Goal: Check status: Check status

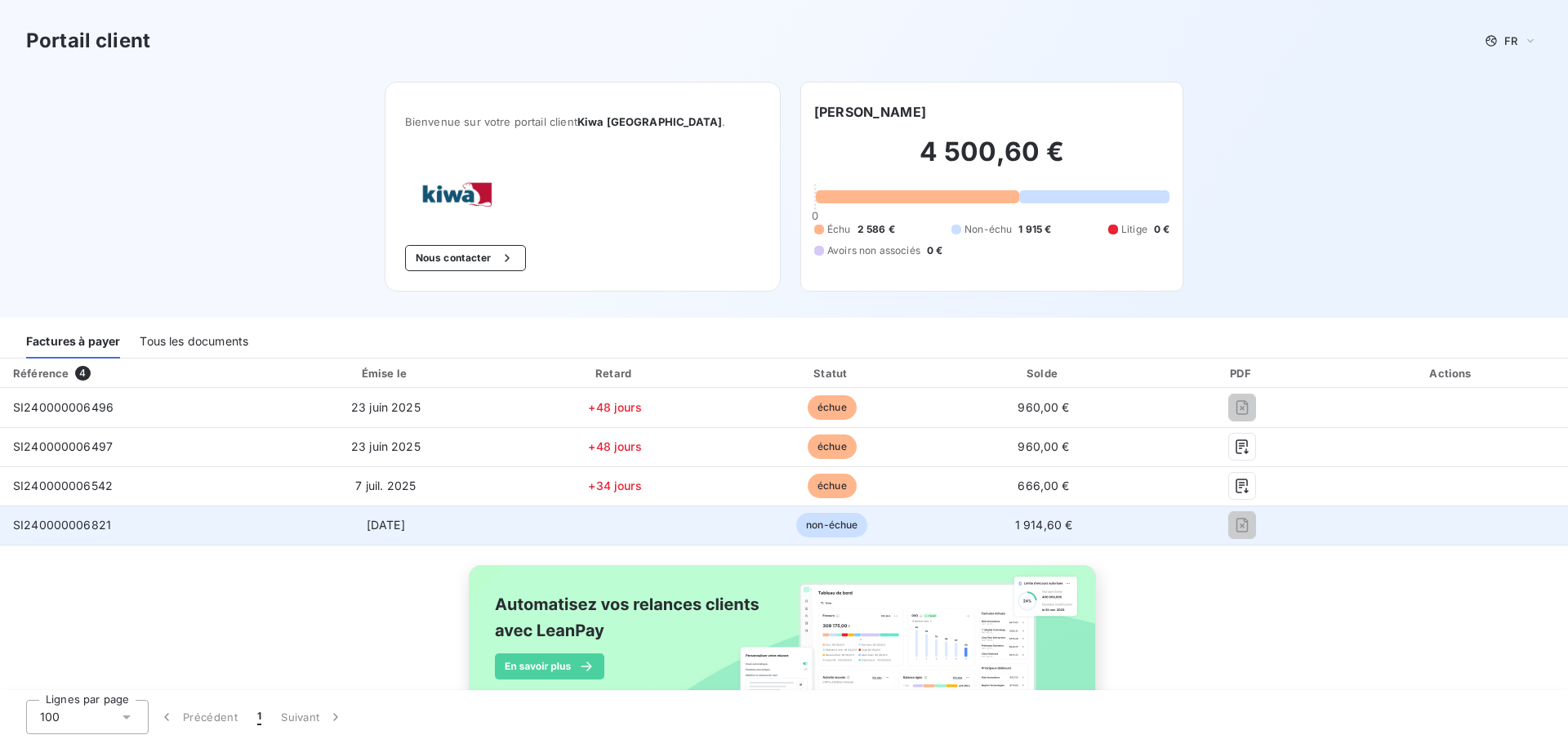
click at [826, 519] on span "non-échue" at bounding box center [832, 525] width 71 height 25
click at [1008, 515] on td "1 914,60 €" at bounding box center [1044, 525] width 209 height 39
click at [831, 517] on span "non-échue" at bounding box center [832, 525] width 71 height 25
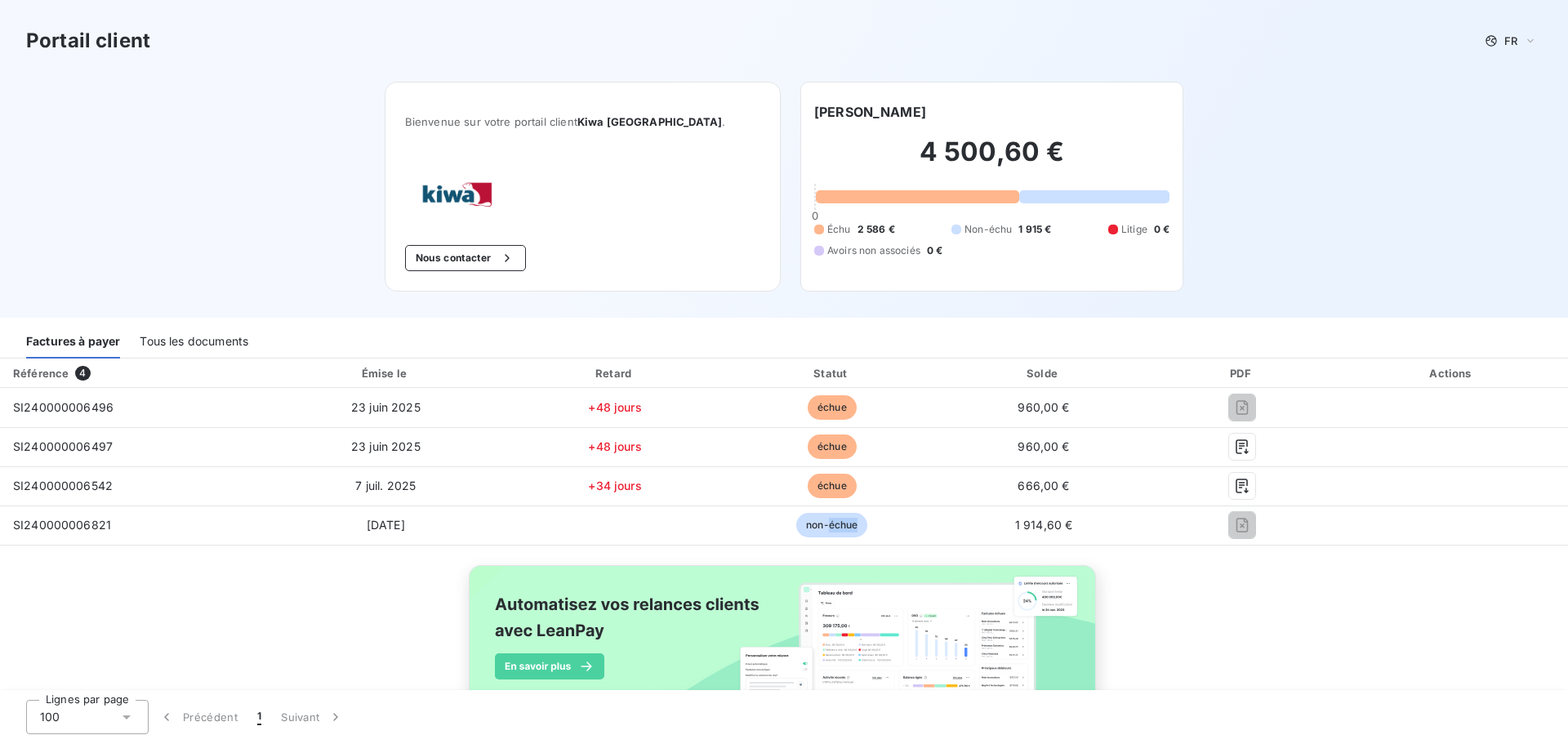
click at [195, 335] on div "Tous les documents" at bounding box center [194, 342] width 109 height 34
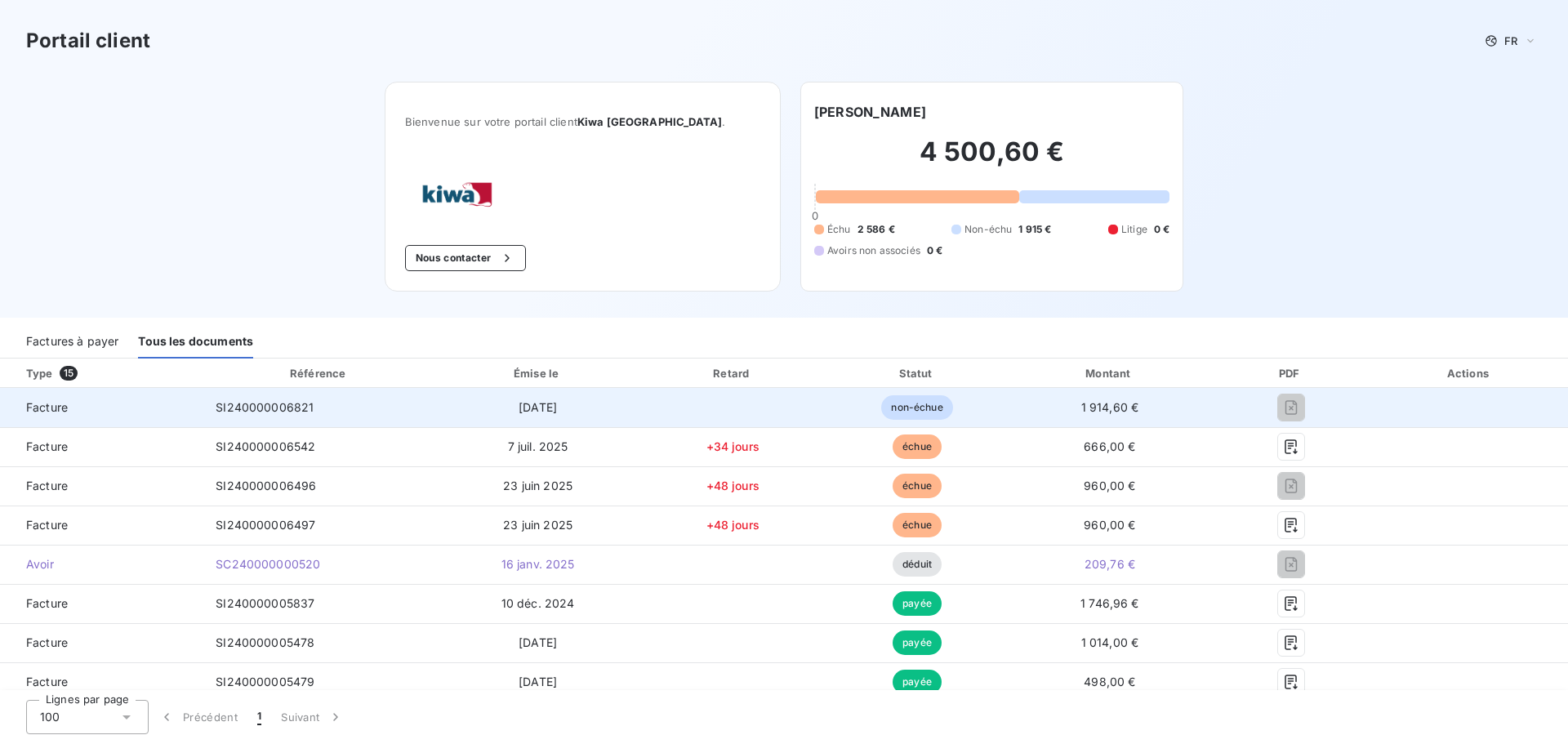
click at [905, 413] on span "non-échue" at bounding box center [917, 408] width 71 height 25
